Goal: Communication & Community: Answer question/provide support

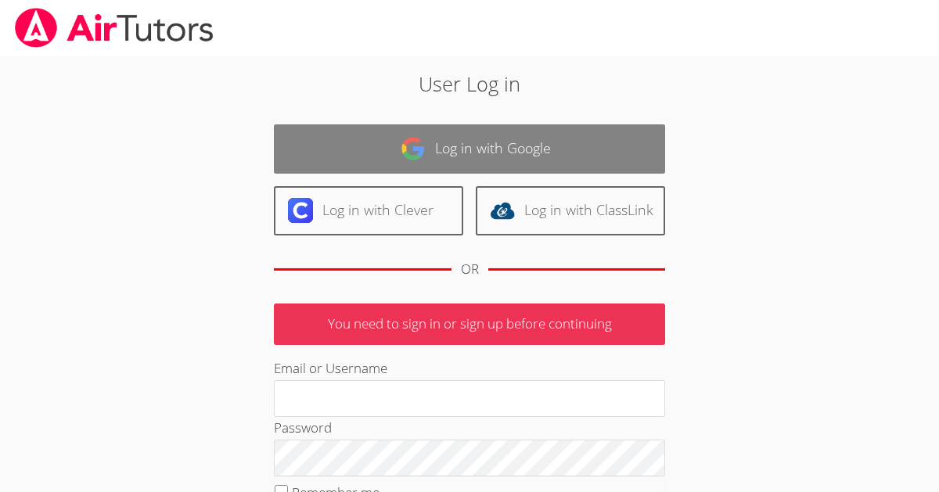
click at [477, 146] on link "Log in with Google" at bounding box center [469, 148] width 391 height 49
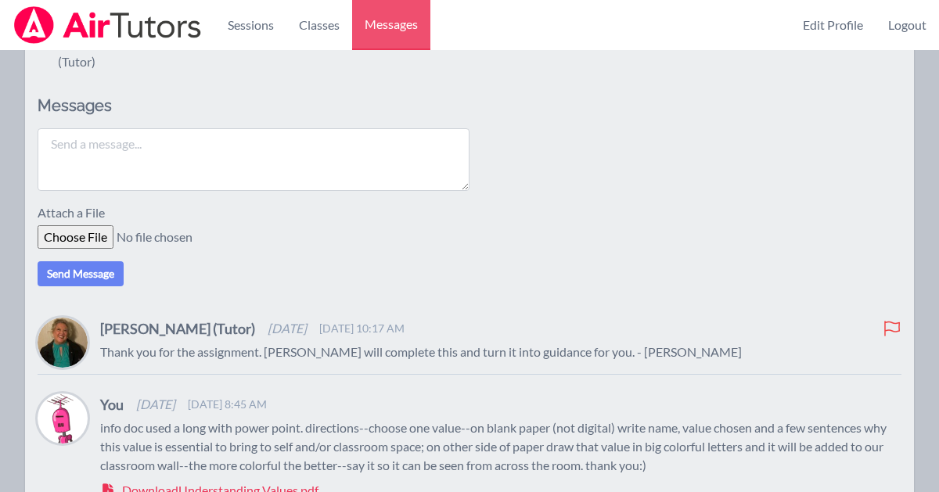
scroll to position [191, 0]
click at [80, 151] on textarea at bounding box center [254, 160] width 432 height 63
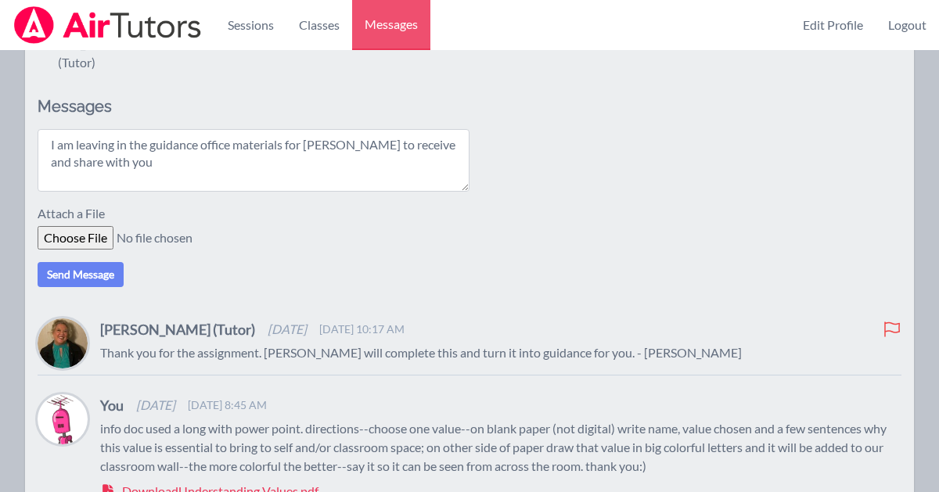
click at [322, 145] on textarea "I am leaving in the guidance office materials for [PERSON_NAME] to receive and …" at bounding box center [254, 160] width 432 height 63
click at [136, 167] on textarea "I am leaving in the guidance office materials for [PERSON_NAME] to receive and …" at bounding box center [254, 160] width 432 height 63
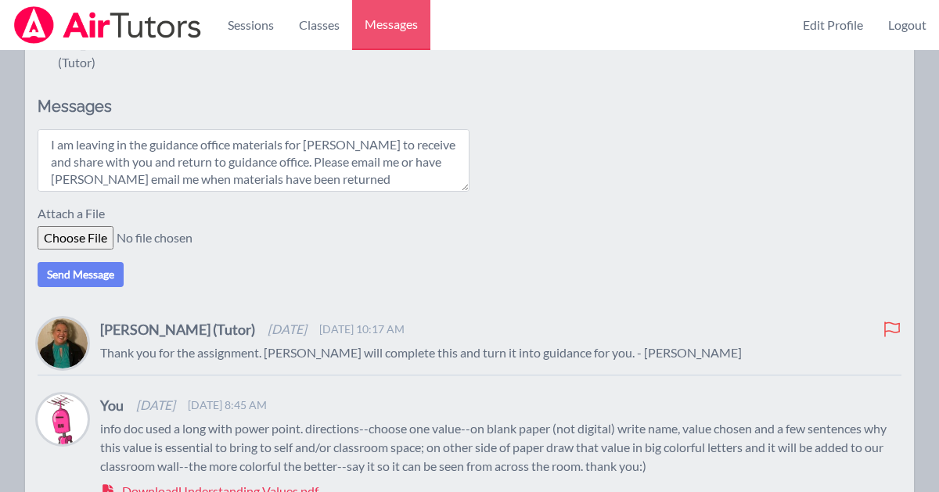
click at [406, 160] on textarea "I am leaving in the guidance office materials for [PERSON_NAME] to receive and …" at bounding box center [254, 160] width 432 height 63
click at [346, 183] on textarea "I am leaving in the guidance office materials for [PERSON_NAME] to receive and …" at bounding box center [254, 160] width 432 height 63
type textarea "I am leaving in the guidance office materials for [PERSON_NAME] to receive and …"
click at [95, 275] on button "Send Message" at bounding box center [81, 274] width 86 height 25
